Goal: Task Accomplishment & Management: Complete application form

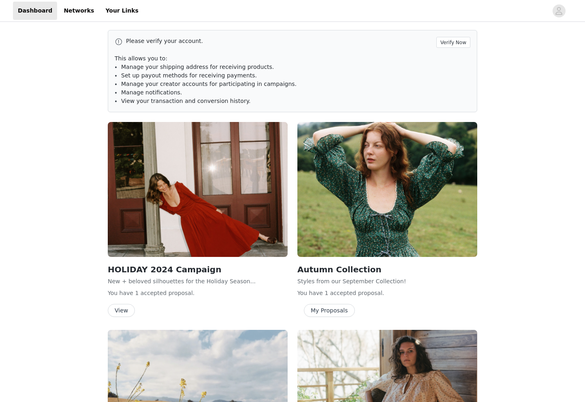
click at [121, 310] on button "View" at bounding box center [121, 310] width 27 height 13
click at [459, 47] on button "Verify Now" at bounding box center [453, 42] width 34 height 11
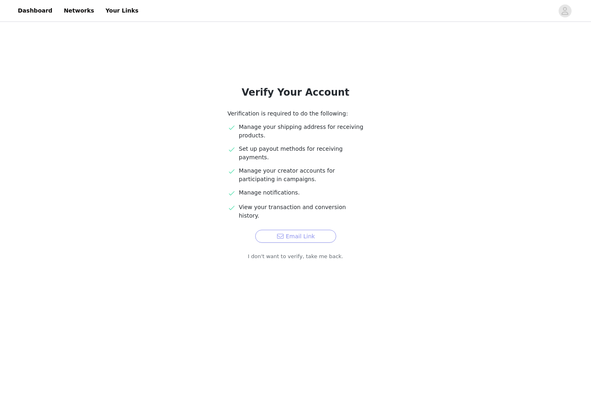
click at [309, 230] on button "Email Link" at bounding box center [295, 236] width 81 height 13
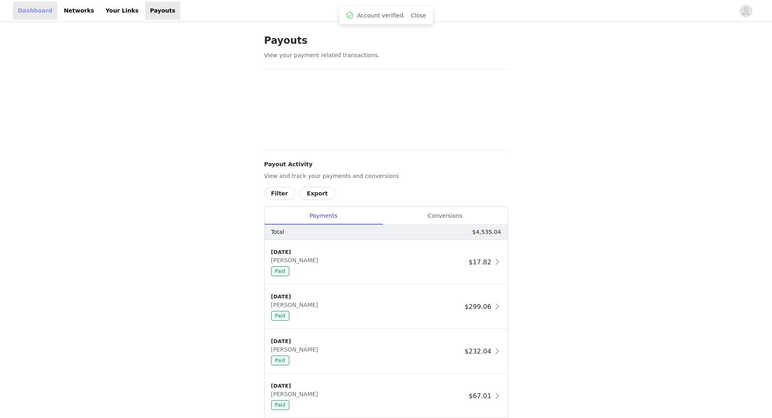
click at [41, 14] on link "Dashboard" at bounding box center [35, 11] width 44 height 18
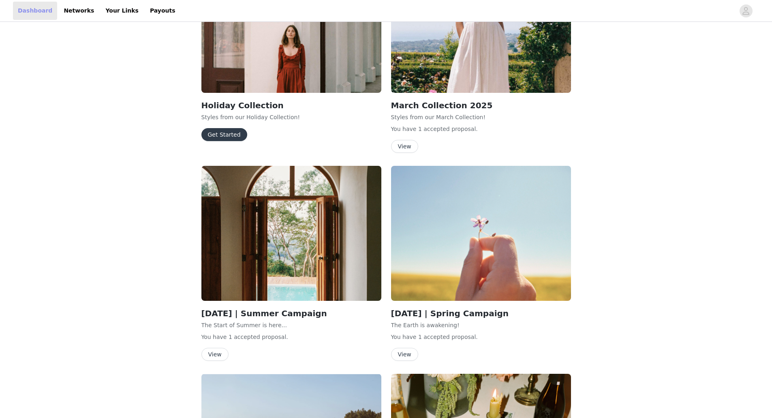
scroll to position [931, 0]
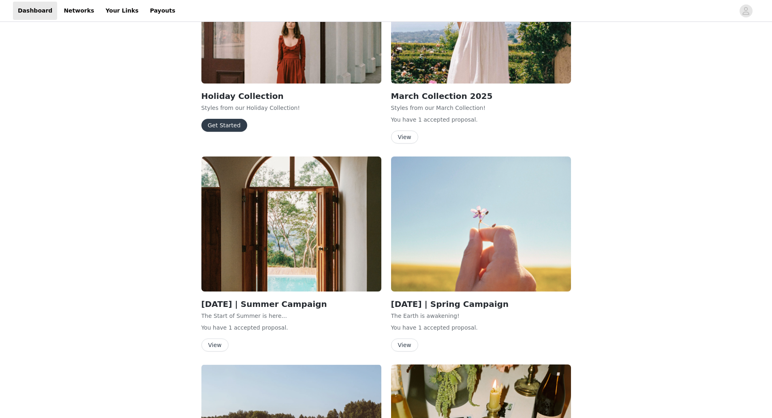
click at [226, 119] on button "Get Started" at bounding box center [224, 125] width 46 height 13
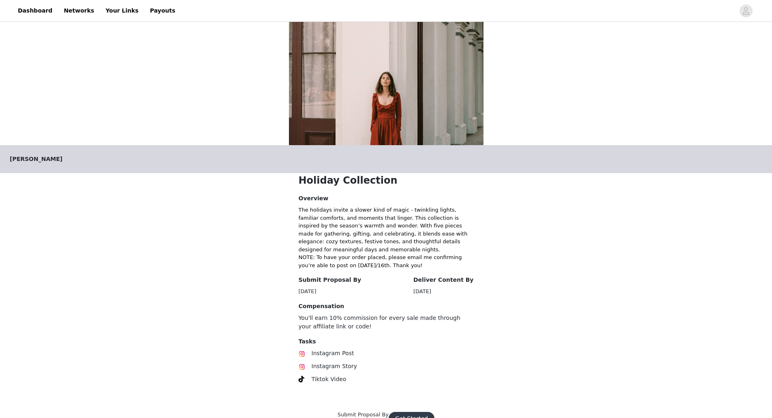
scroll to position [56, 0]
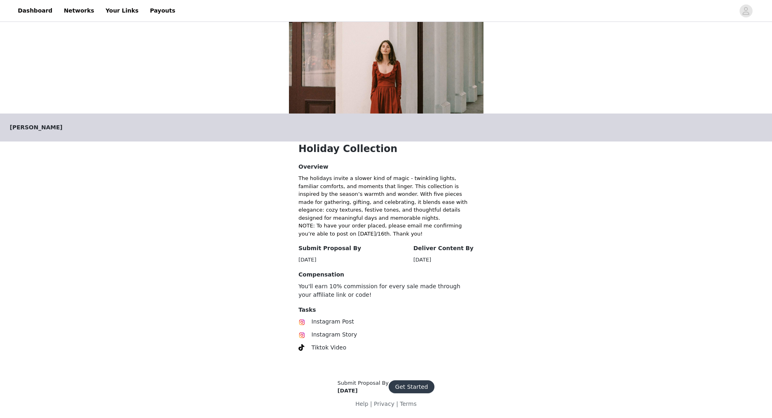
click at [407, 387] on button "Get Started" at bounding box center [412, 386] width 46 height 13
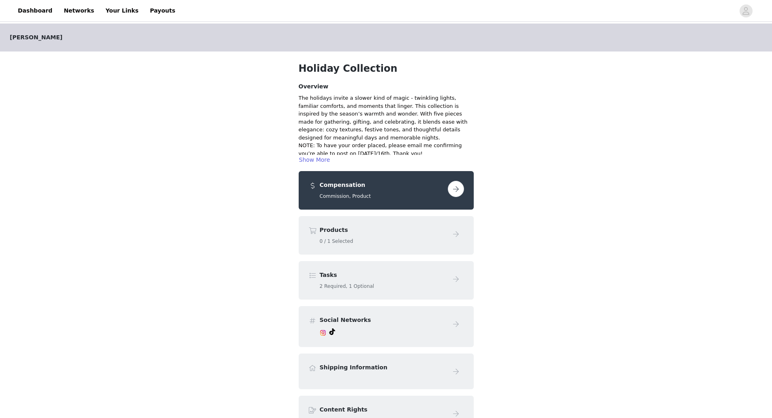
click at [458, 188] on button "button" at bounding box center [456, 189] width 16 height 16
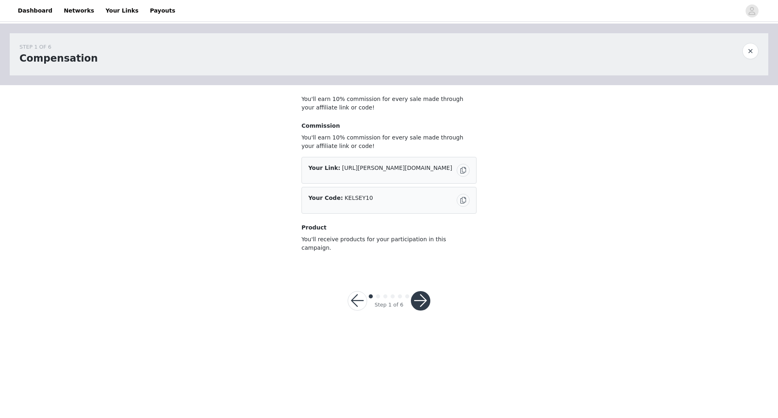
click at [423, 294] on button "button" at bounding box center [420, 300] width 19 height 19
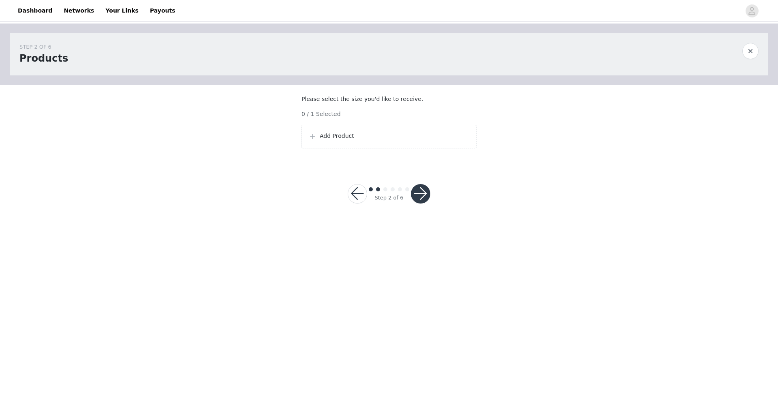
click at [355, 140] on p "Add Product" at bounding box center [395, 136] width 150 height 9
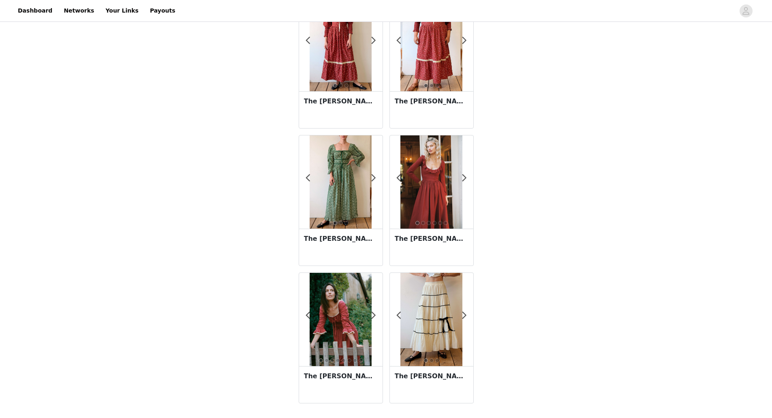
scroll to position [57, 0]
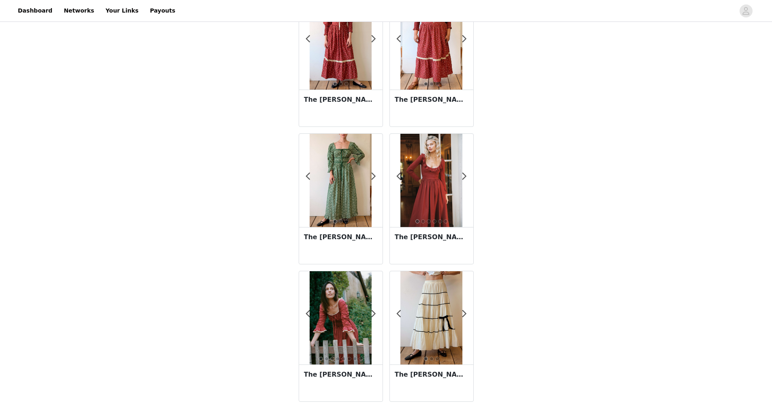
click at [330, 314] on img at bounding box center [341, 317] width 62 height 93
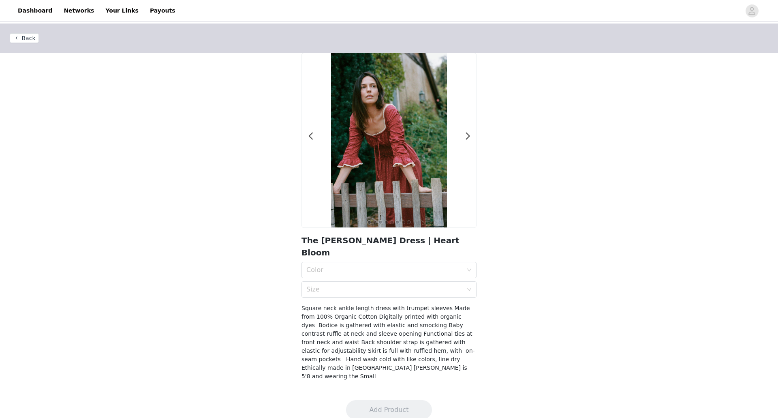
click at [471, 133] on div at bounding box center [389, 140] width 174 height 174
click at [464, 136] on div at bounding box center [389, 140] width 174 height 174
click at [468, 136] on span at bounding box center [468, 136] width 18 height 0
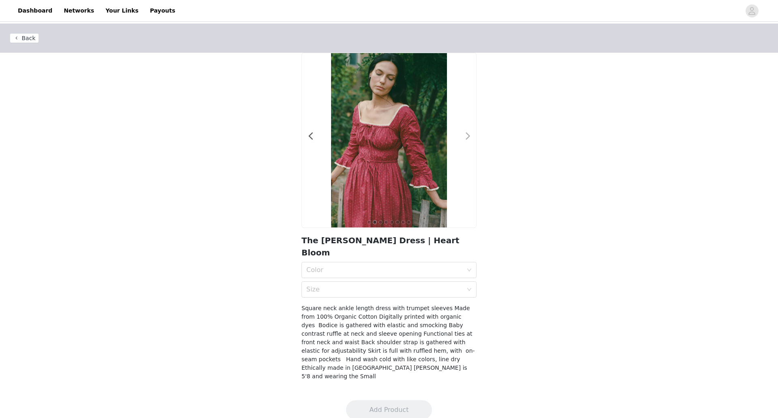
click at [468, 136] on span at bounding box center [468, 136] width 18 height 0
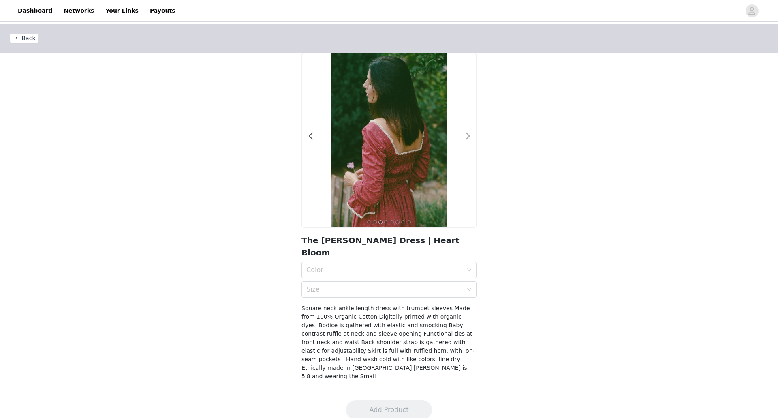
click at [468, 136] on span at bounding box center [468, 136] width 18 height 0
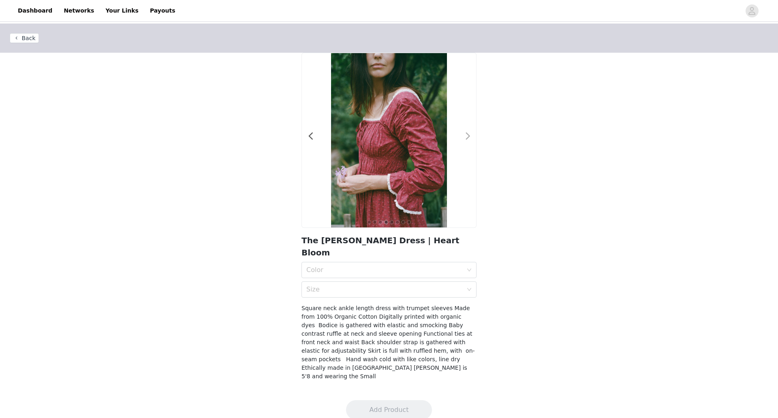
click at [468, 136] on span at bounding box center [468, 136] width 18 height 0
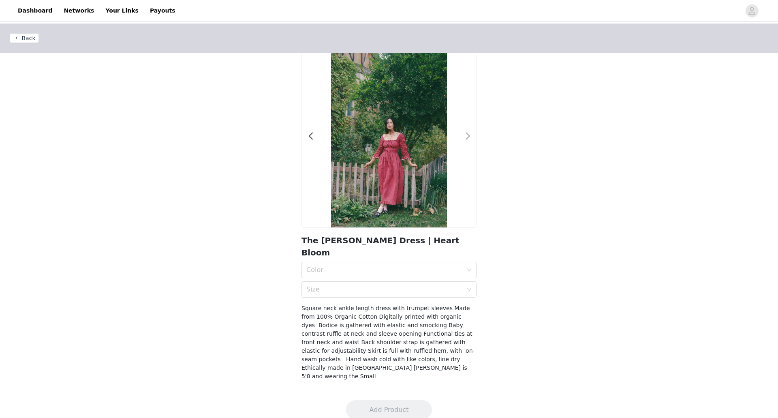
click at [468, 136] on span at bounding box center [468, 136] width 18 height 0
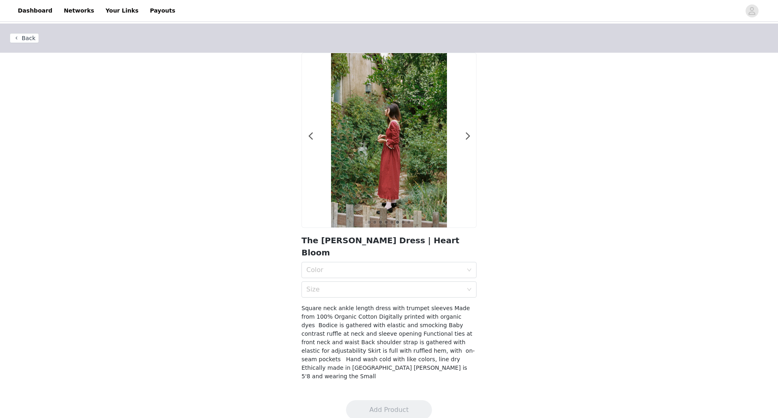
drag, startPoint x: 24, startPoint y: 37, endPoint x: 41, endPoint y: 38, distance: 17.4
click at [24, 38] on button "Back" at bounding box center [24, 38] width 29 height 10
click at [19, 37] on button "Back" at bounding box center [24, 38] width 29 height 10
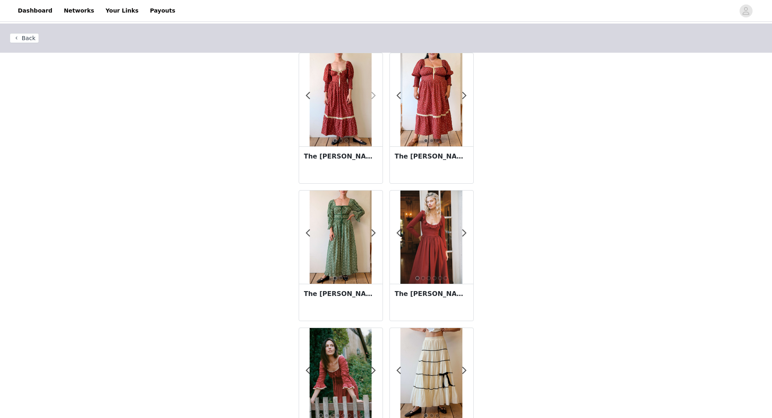
click at [375, 96] on span at bounding box center [374, 96] width 18 height 0
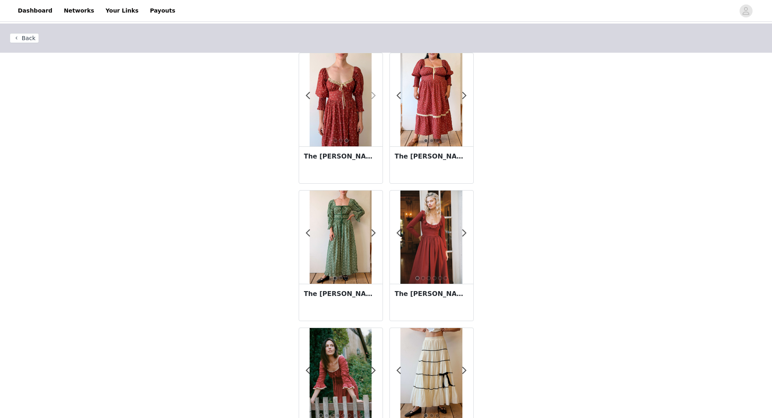
click at [375, 96] on span at bounding box center [374, 96] width 18 height 0
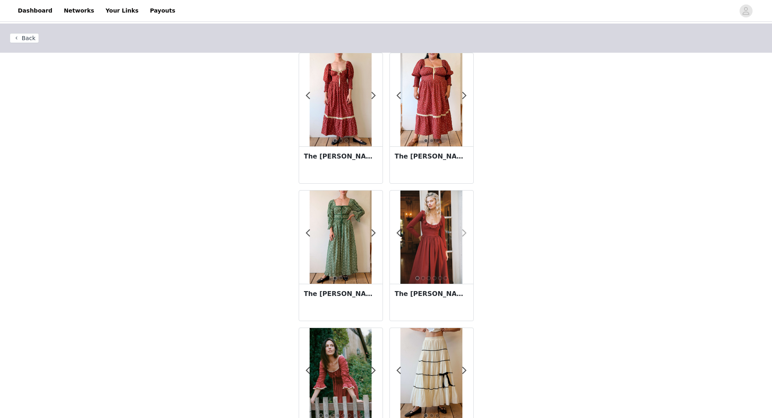
click at [463, 233] on span at bounding box center [464, 233] width 18 height 0
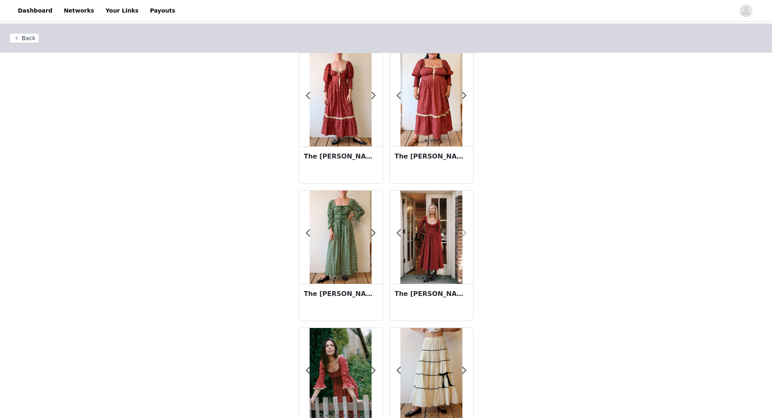
click at [463, 233] on span at bounding box center [464, 233] width 18 height 0
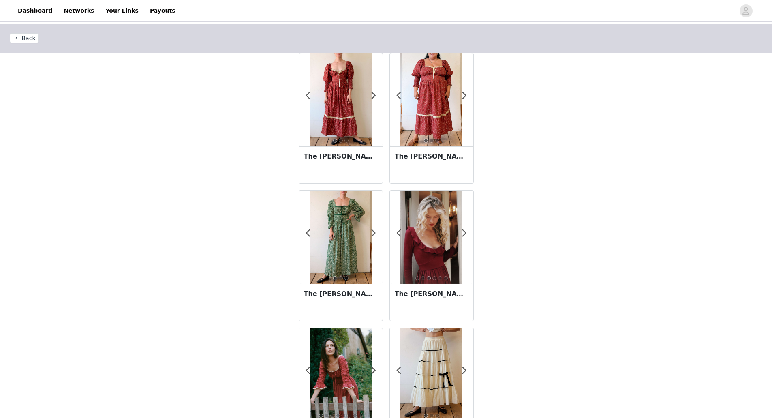
click at [340, 377] on img at bounding box center [341, 374] width 62 height 93
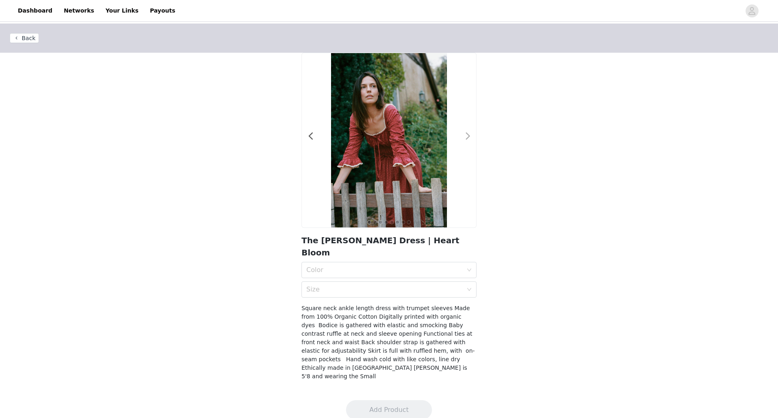
click at [465, 136] on span at bounding box center [468, 136] width 18 height 0
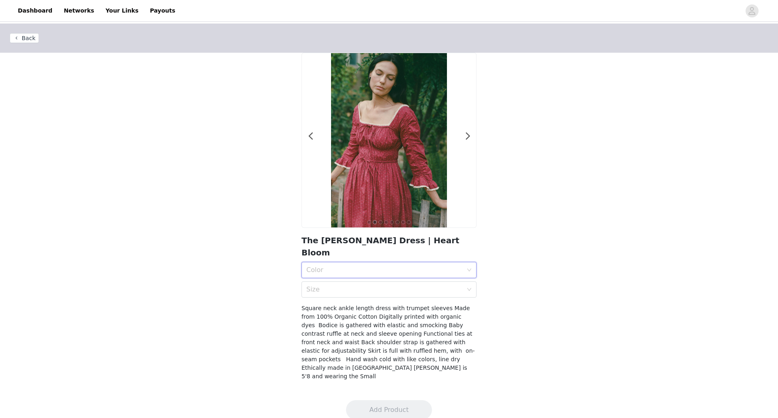
click at [368, 262] on div "Color" at bounding box center [386, 269] width 160 height 15
click at [351, 278] on div "Heart Bloom" at bounding box center [388, 275] width 165 height 9
click at [351, 285] on div "Size" at bounding box center [384, 289] width 156 height 8
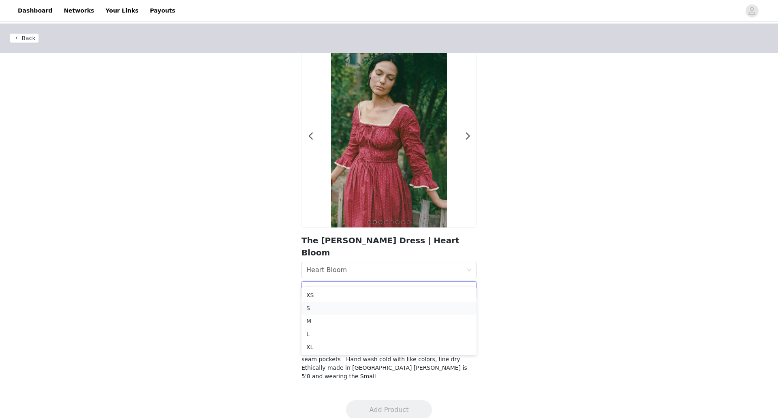
click at [337, 307] on div "S" at bounding box center [388, 307] width 165 height 9
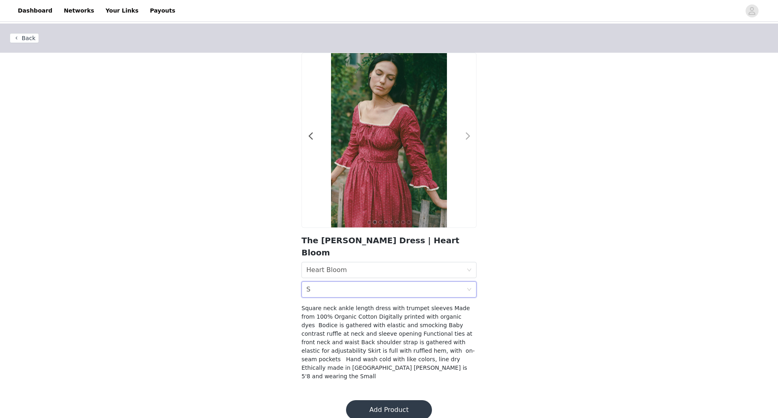
click at [470, 136] on span at bounding box center [468, 136] width 18 height 0
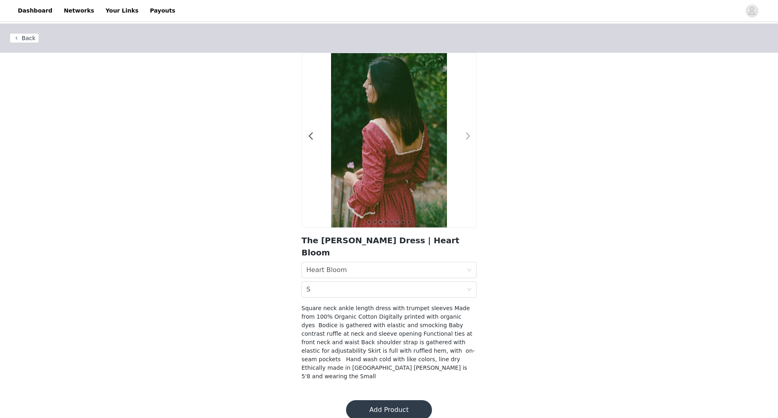
click at [470, 136] on span at bounding box center [468, 136] width 18 height 0
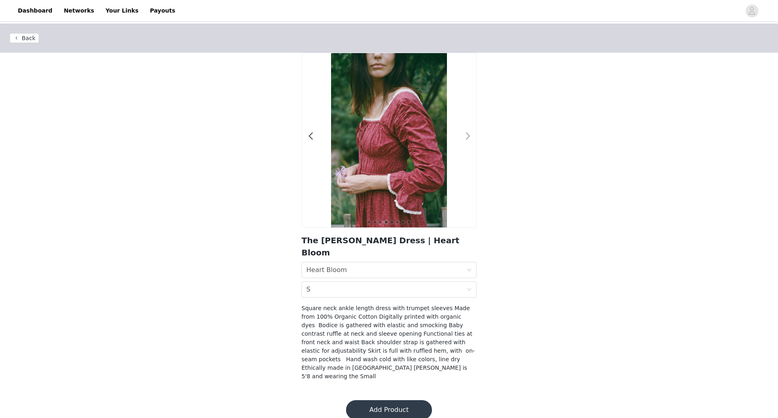
click at [470, 136] on span at bounding box center [468, 136] width 18 height 0
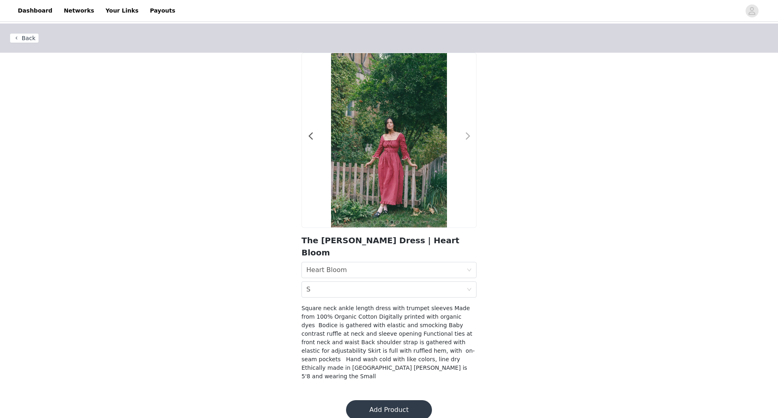
click at [470, 136] on span at bounding box center [468, 136] width 18 height 0
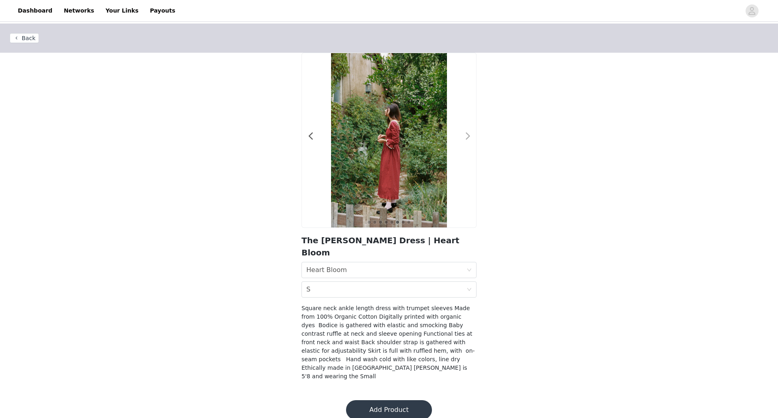
click at [470, 136] on span at bounding box center [468, 136] width 18 height 0
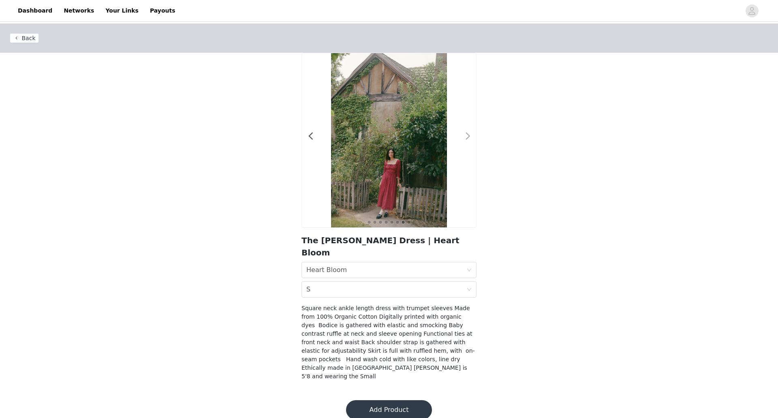
click at [470, 136] on span at bounding box center [468, 136] width 18 height 0
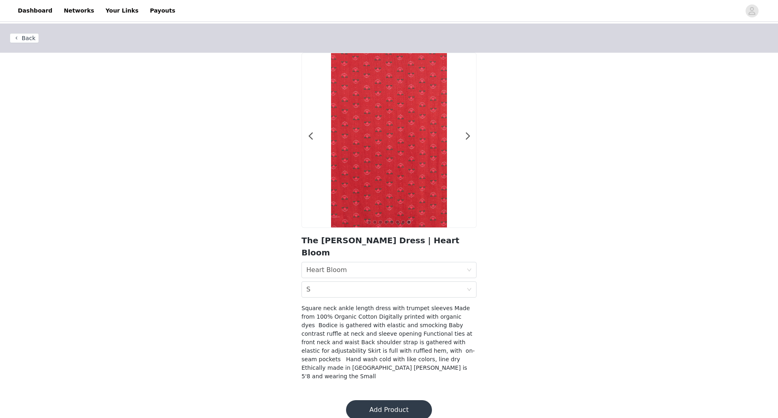
click at [391, 400] on button "Add Product" at bounding box center [389, 409] width 86 height 19
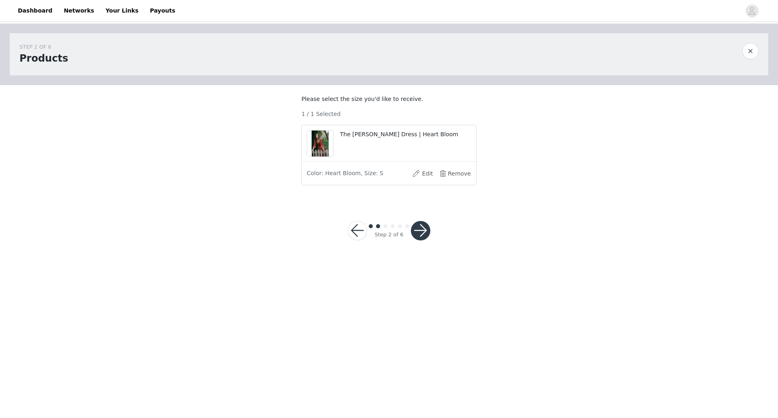
click at [418, 237] on button "button" at bounding box center [420, 230] width 19 height 19
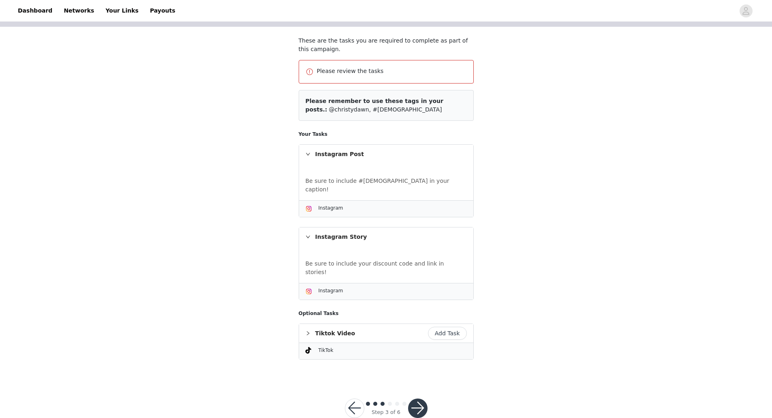
scroll to position [61, 0]
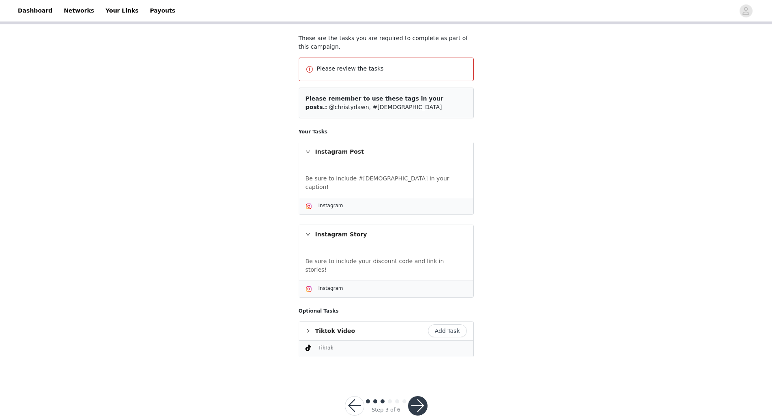
click at [420, 396] on button "button" at bounding box center [417, 405] width 19 height 19
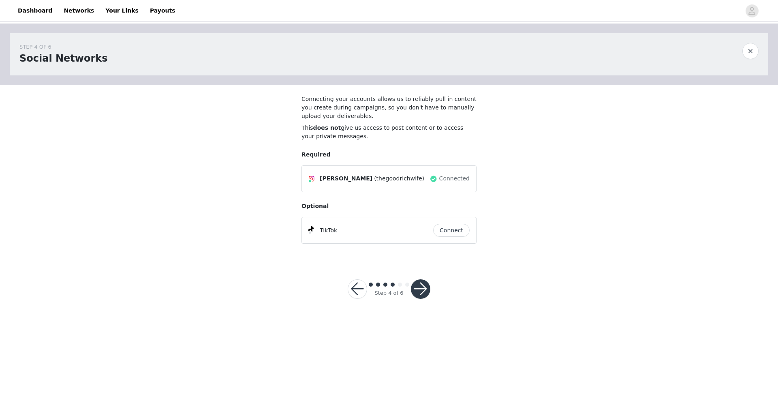
click at [420, 290] on button "button" at bounding box center [420, 288] width 19 height 19
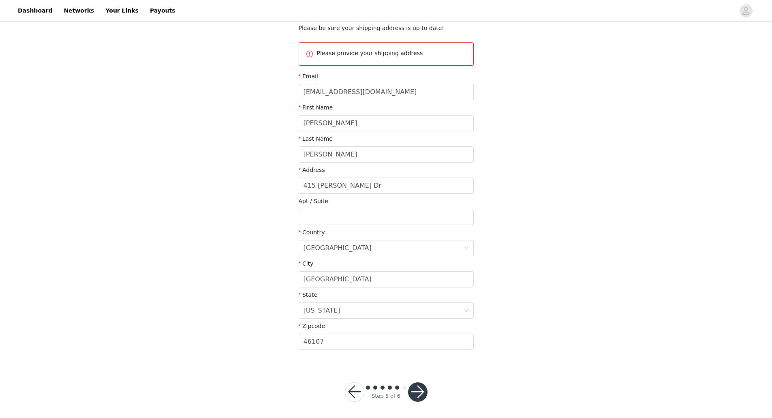
scroll to position [74, 0]
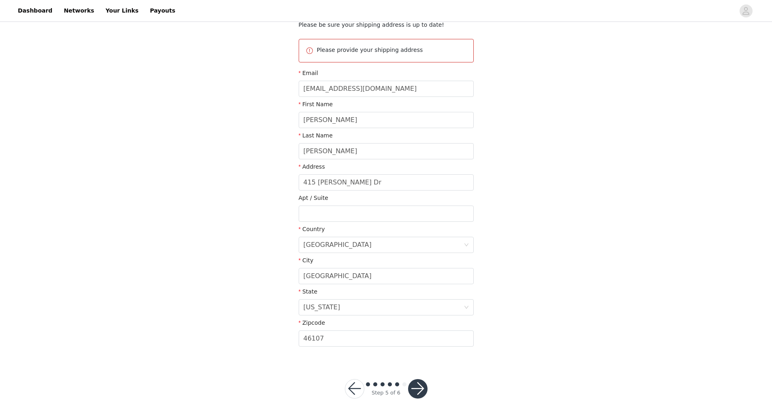
click at [414, 384] on button "button" at bounding box center [417, 388] width 19 height 19
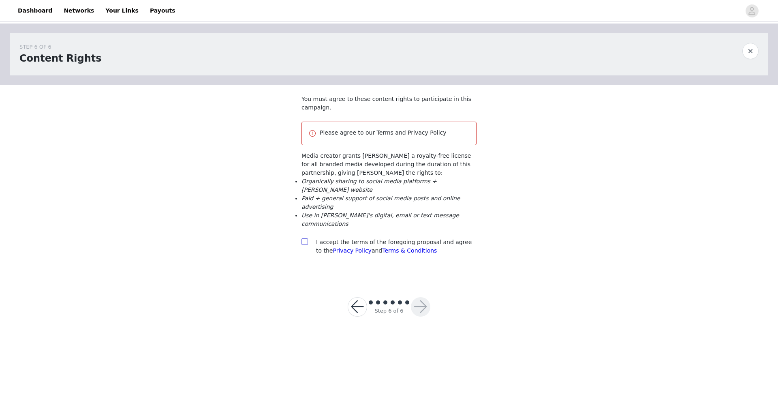
click at [302, 238] on input "checkbox" at bounding box center [304, 241] width 6 height 6
checkbox input "true"
click at [423, 297] on button "button" at bounding box center [420, 306] width 19 height 19
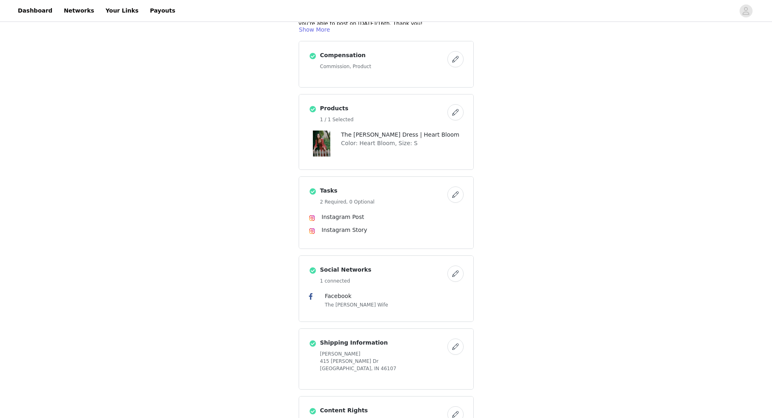
scroll to position [220, 0]
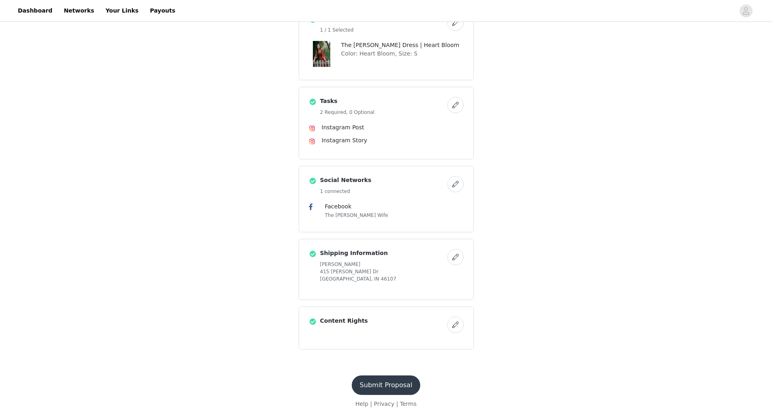
click at [399, 386] on button "Submit Proposal" at bounding box center [386, 384] width 69 height 19
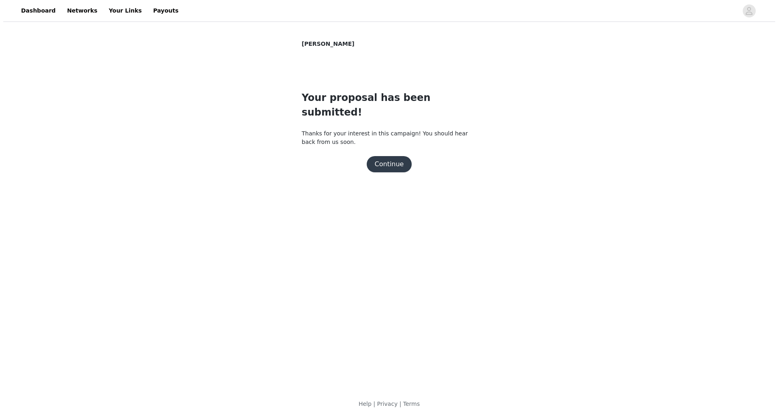
scroll to position [0, 0]
click at [379, 156] on button "Continue" at bounding box center [388, 164] width 45 height 16
